Goal: Information Seeking & Learning: Learn about a topic

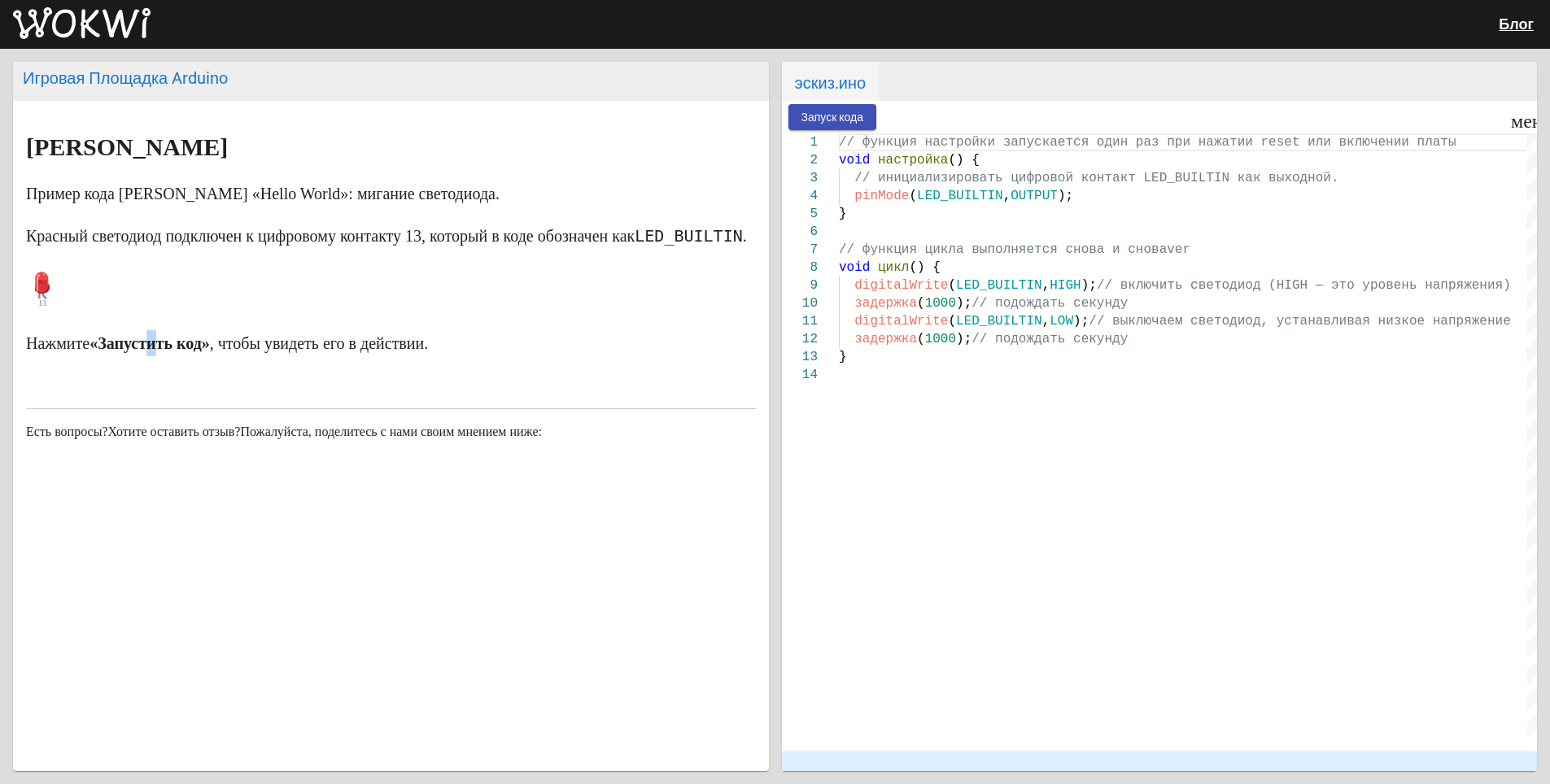
drag, startPoint x: 180, startPoint y: 375, endPoint x: 162, endPoint y: 344, distance: 35.8
click at [162, 344] on markdown "[PERSON_NAME] Мигает Пример кода [PERSON_NAME] «Hello World»: мигание светодиод…" at bounding box center [391, 246] width 730 height 222
click at [149, 312] on p at bounding box center [391, 289] width 730 height 48
click at [147, 306] on p at bounding box center [391, 289] width 730 height 48
click at [838, 108] on button "Запуск кода" at bounding box center [832, 116] width 89 height 25
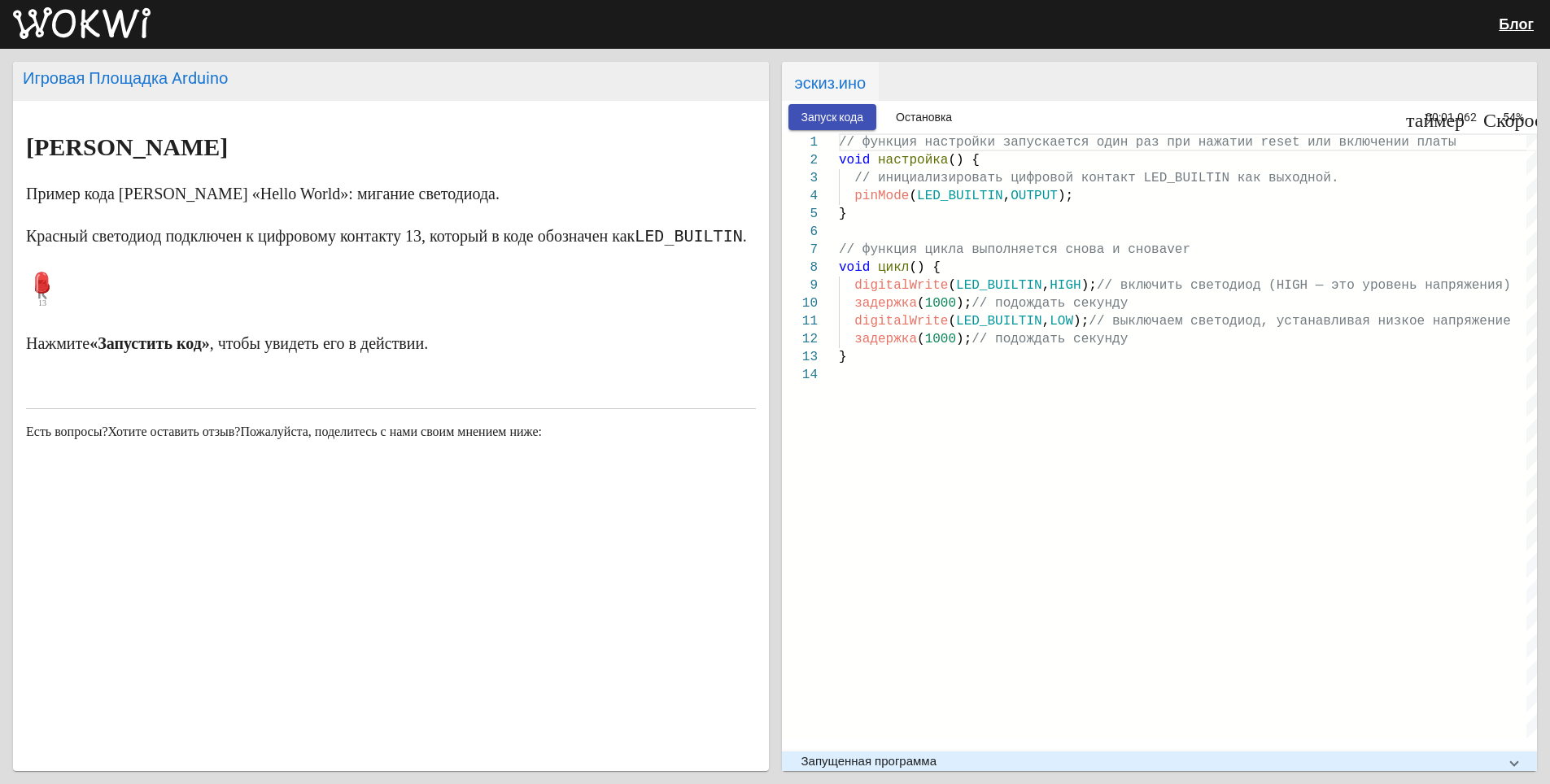
click at [83, 314] on p at bounding box center [391, 289] width 730 height 48
click at [60, 314] on p at bounding box center [391, 289] width 730 height 48
drag, startPoint x: 106, startPoint y: 316, endPoint x: 117, endPoint y: 313, distance: 11.4
click at [117, 313] on p at bounding box center [391, 289] width 730 height 48
click at [134, 307] on p at bounding box center [391, 289] width 730 height 48
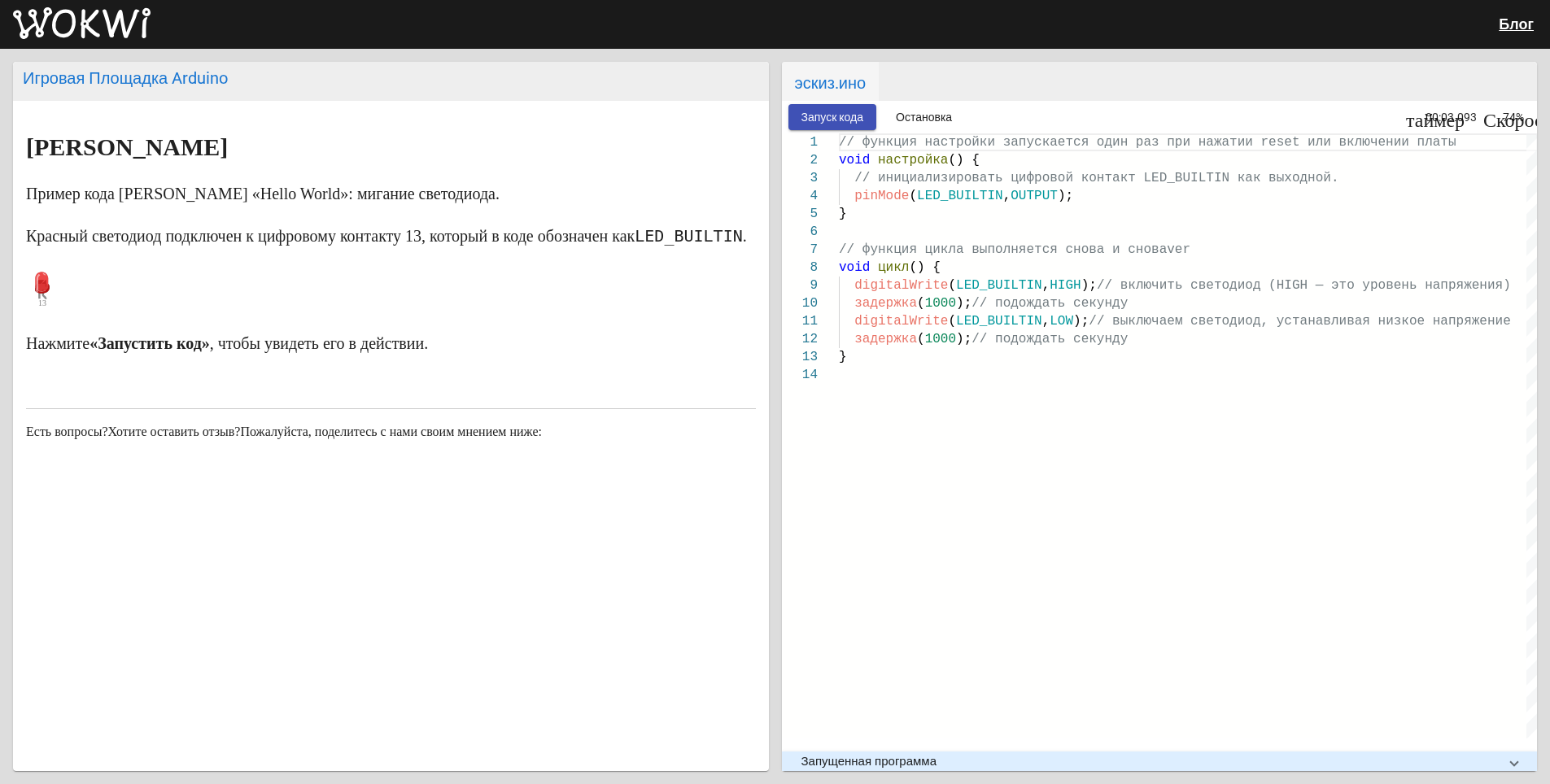
click at [134, 307] on p at bounding box center [391, 289] width 730 height 48
click at [125, 309] on p at bounding box center [391, 289] width 730 height 48
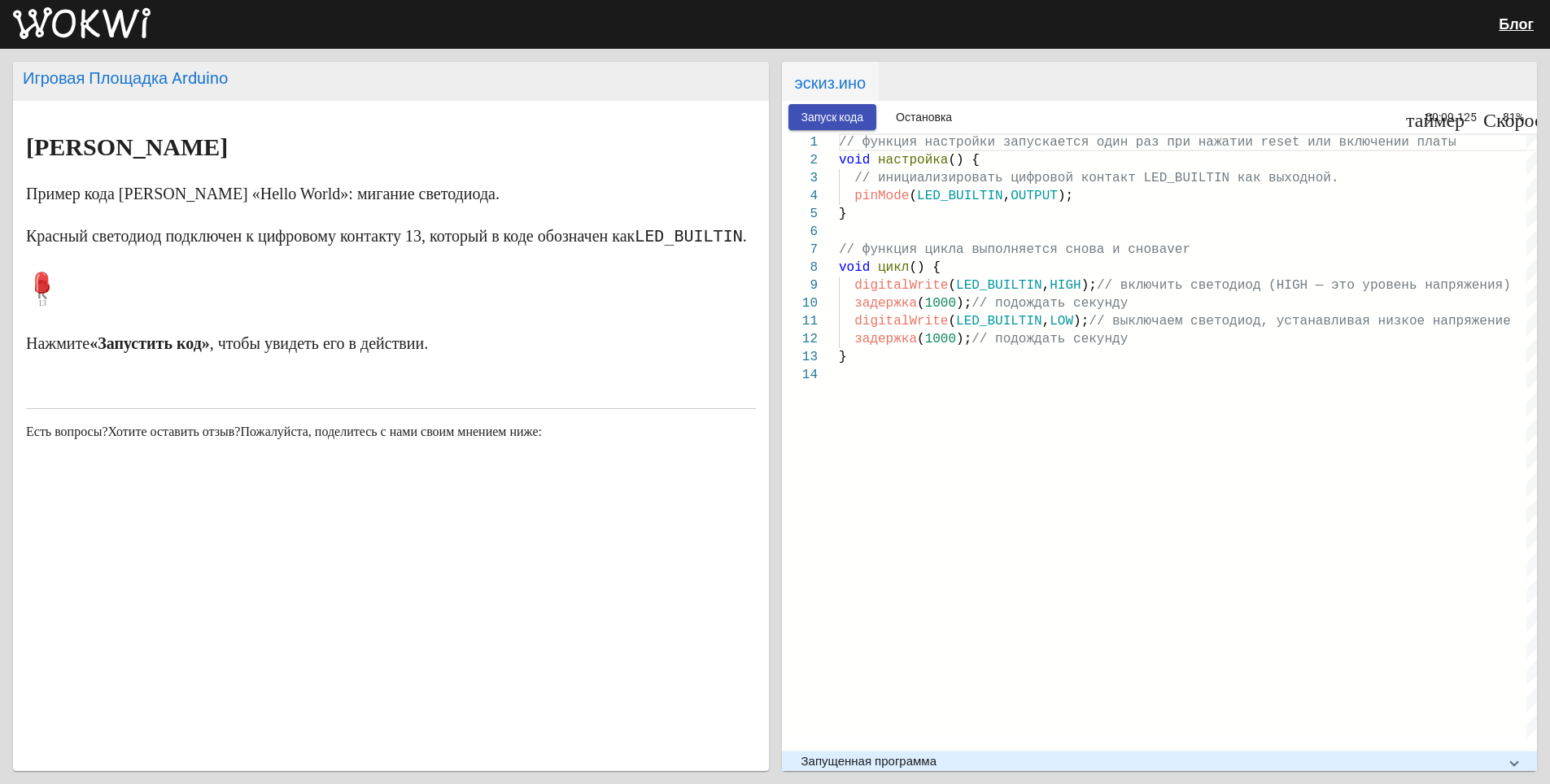
click at [125, 309] on p at bounding box center [391, 289] width 730 height 48
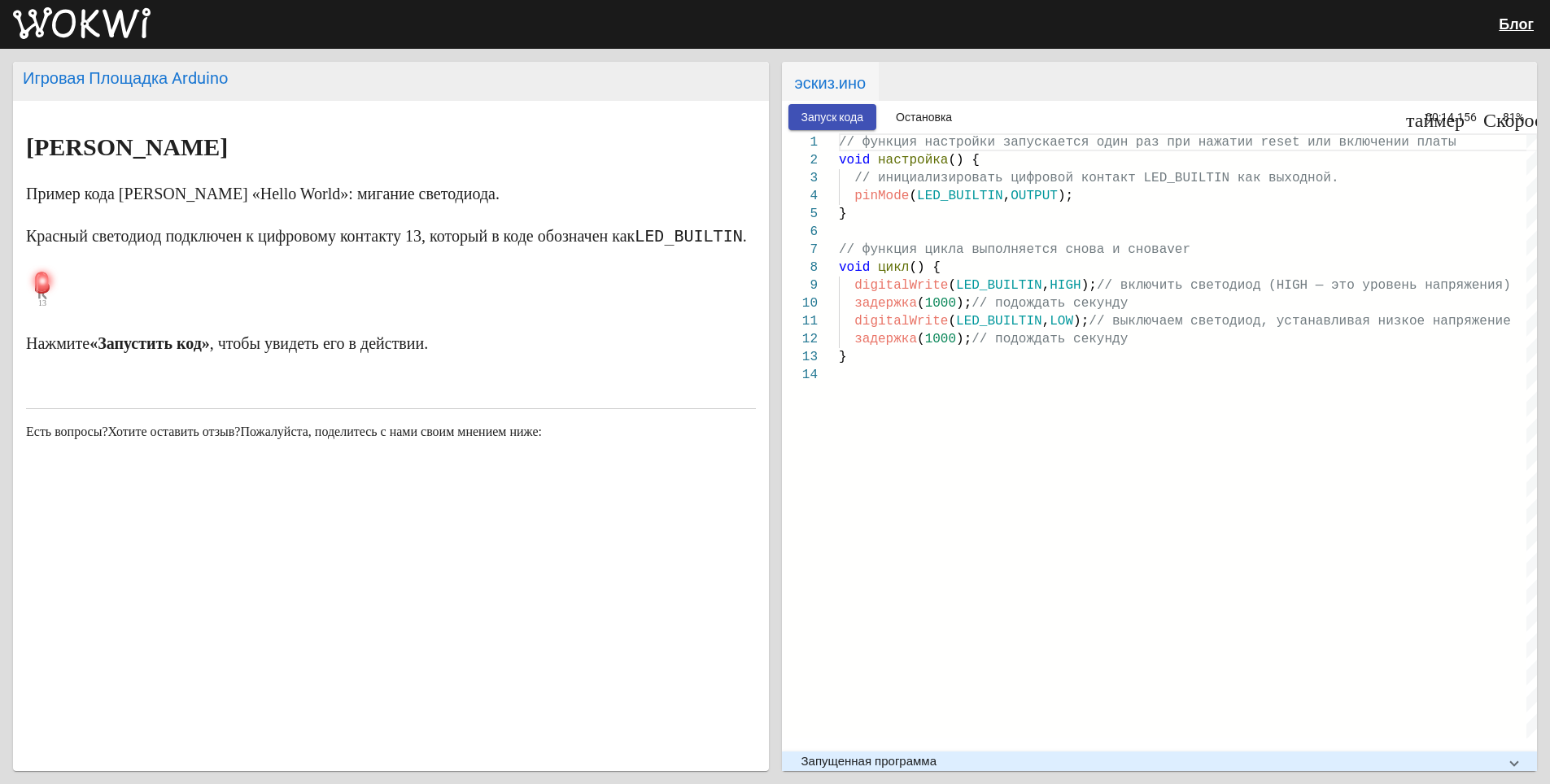
click at [125, 309] on p at bounding box center [391, 289] width 730 height 48
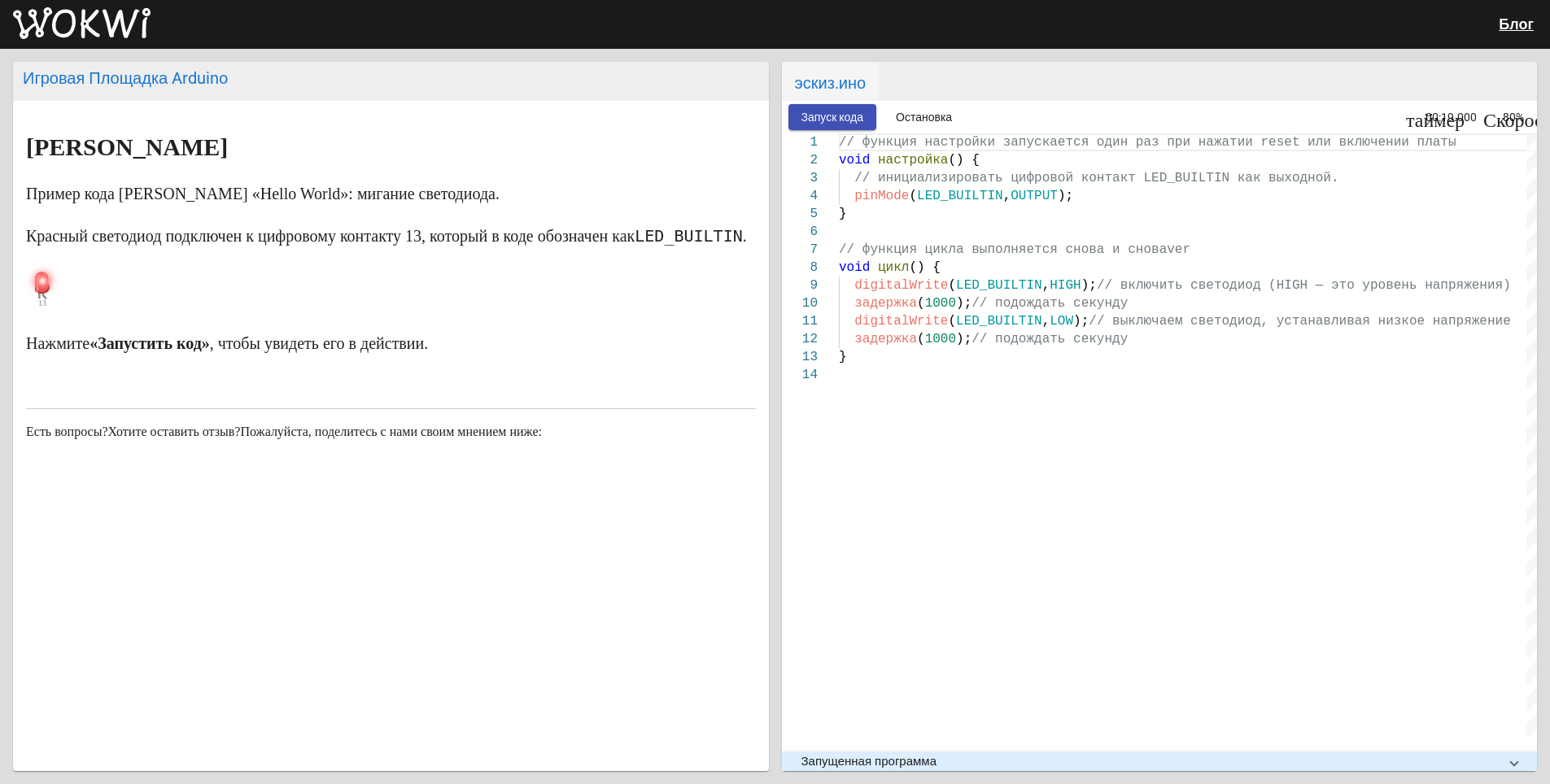
click at [125, 309] on p at bounding box center [391, 289] width 730 height 48
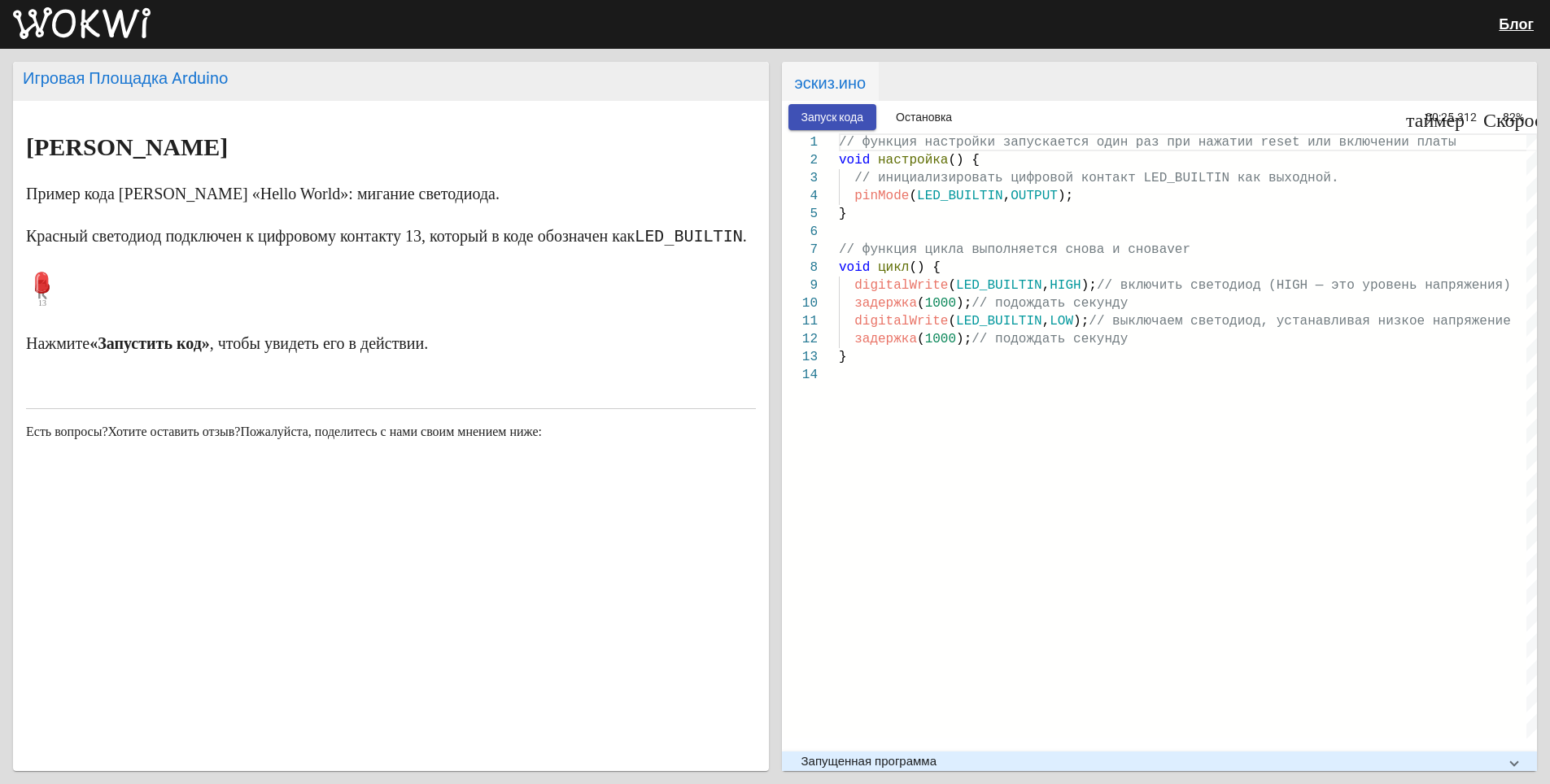
click at [125, 309] on p at bounding box center [391, 289] width 730 height 48
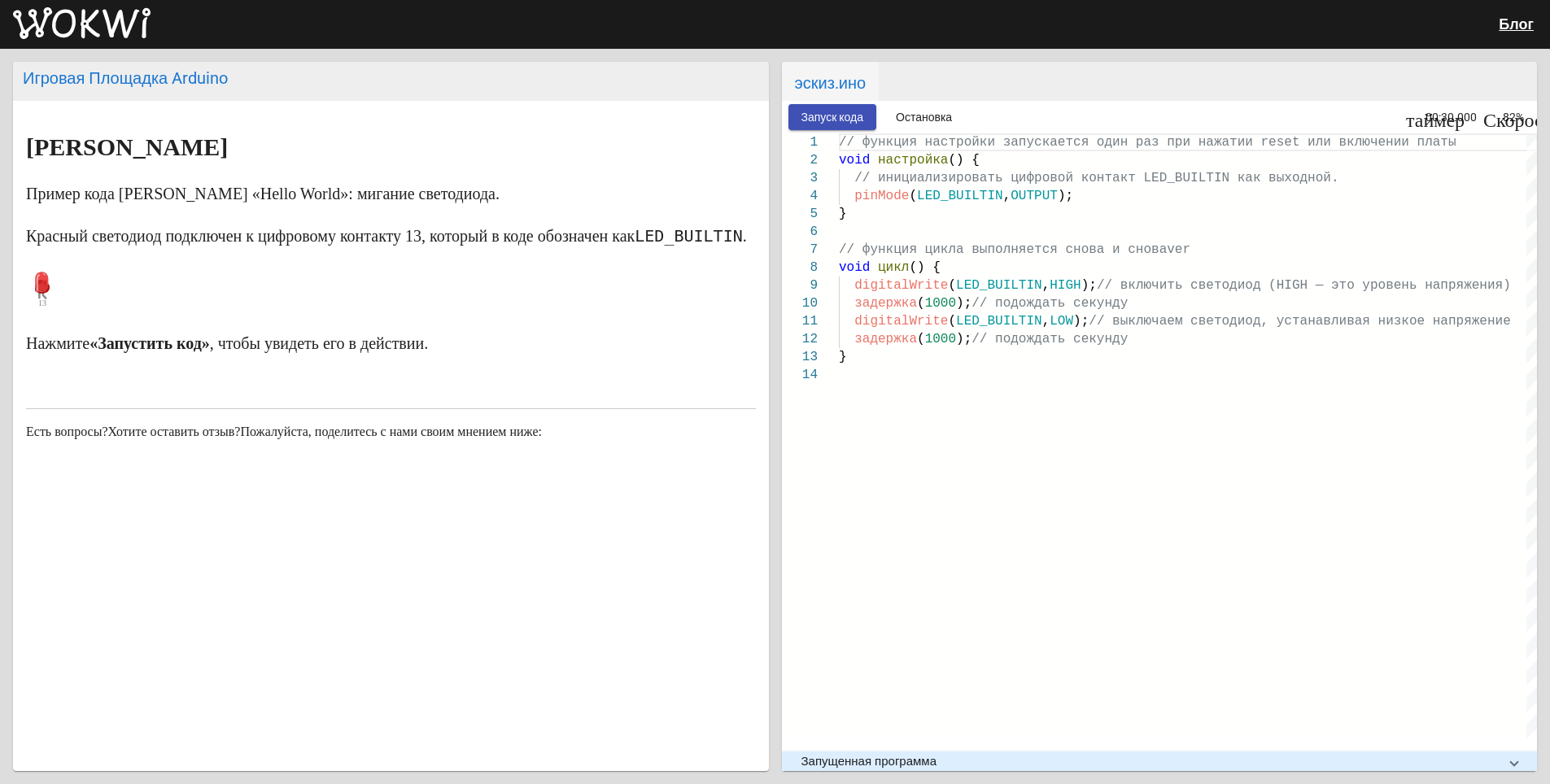
click at [125, 309] on p at bounding box center [391, 289] width 730 height 48
click at [108, 310] on p at bounding box center [391, 289] width 730 height 48
click at [108, 310] on p at bounding box center [391, 289] width 730 height 48
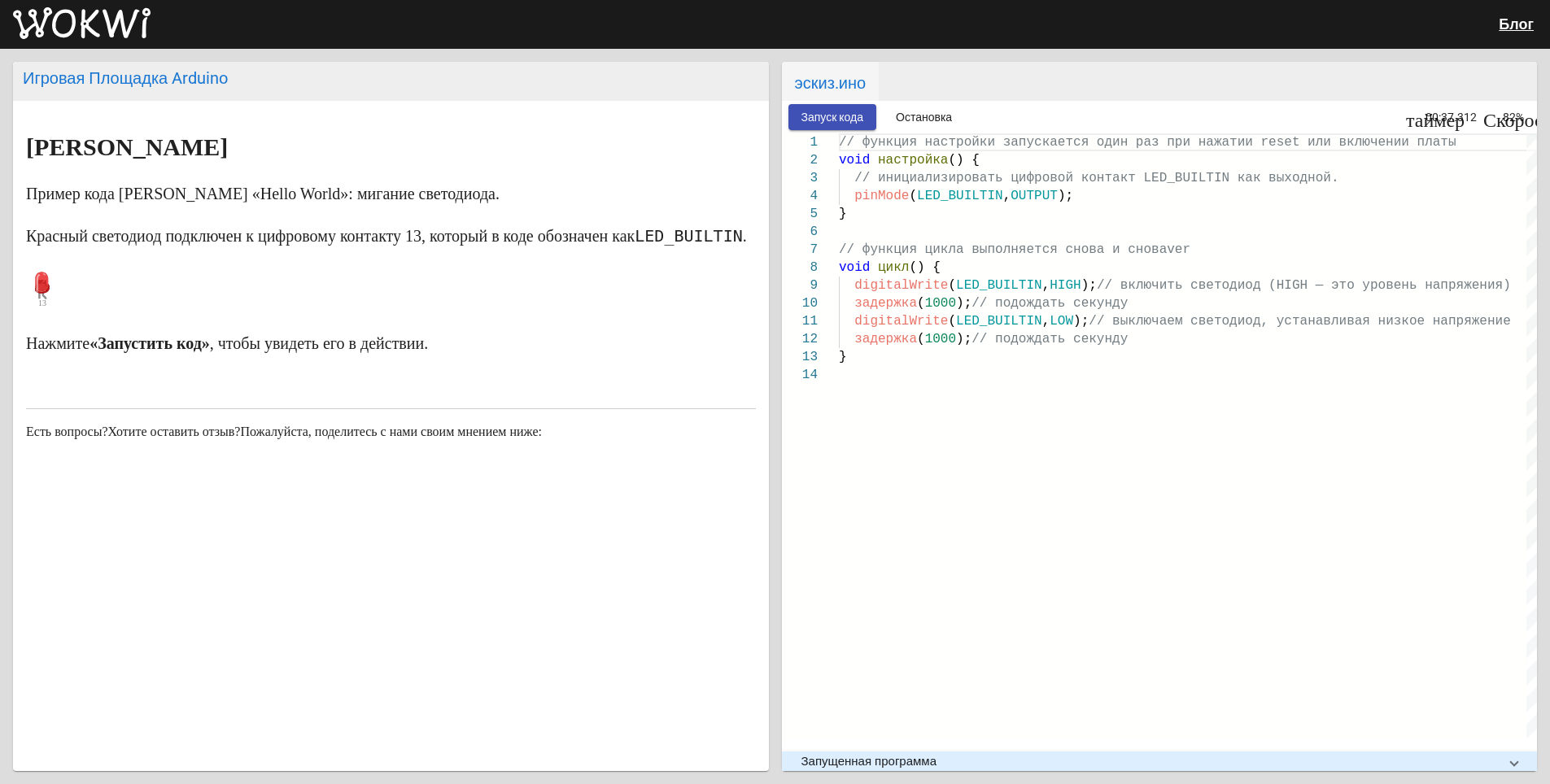
click at [108, 306] on p at bounding box center [391, 289] width 730 height 48
click at [108, 304] on p at bounding box center [391, 289] width 730 height 48
click at [108, 301] on p at bounding box center [391, 289] width 730 height 48
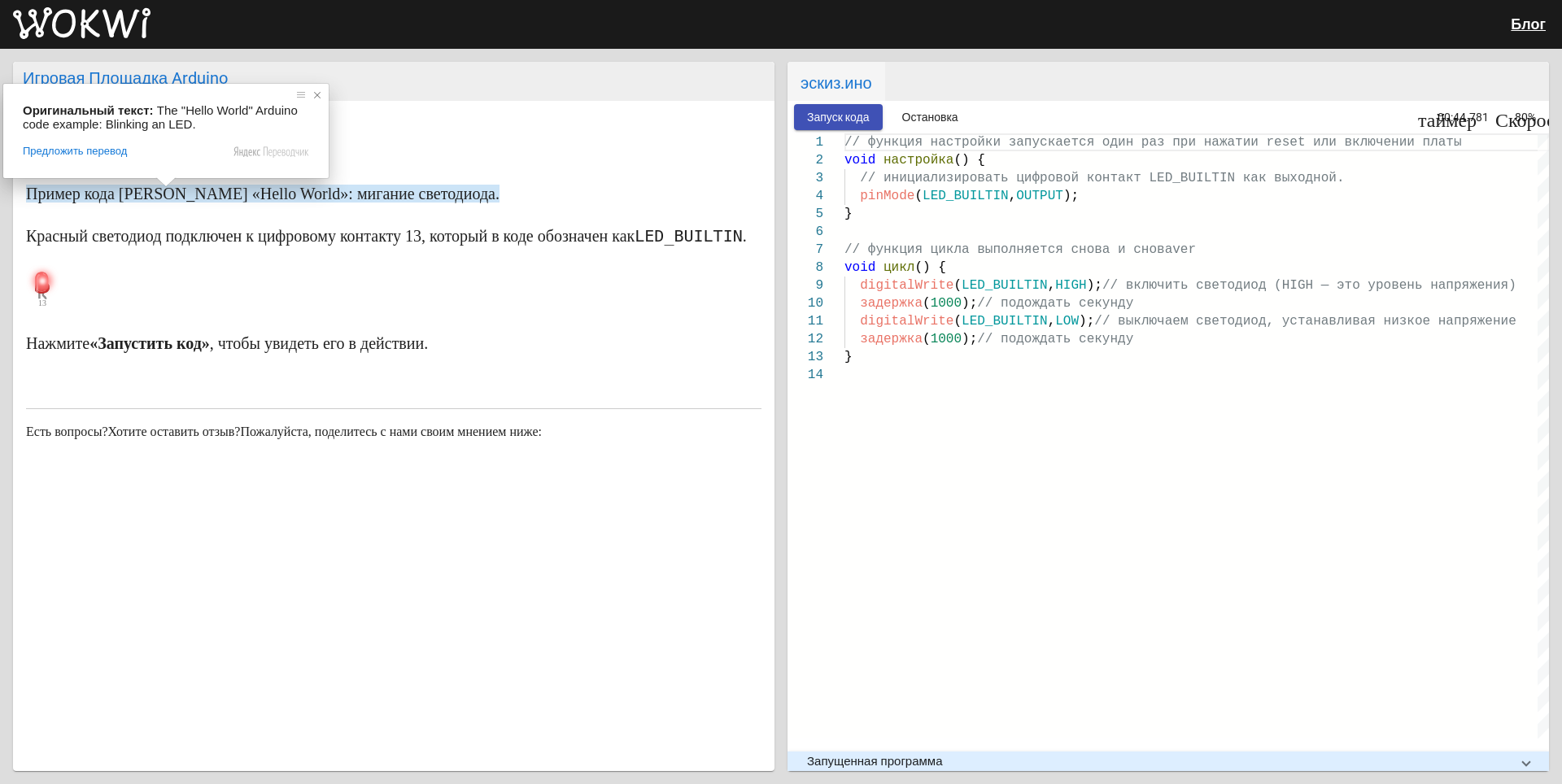
click at [316, 99] on span at bounding box center [317, 95] width 16 height 16
